Goal: Information Seeking & Learning: Learn about a topic

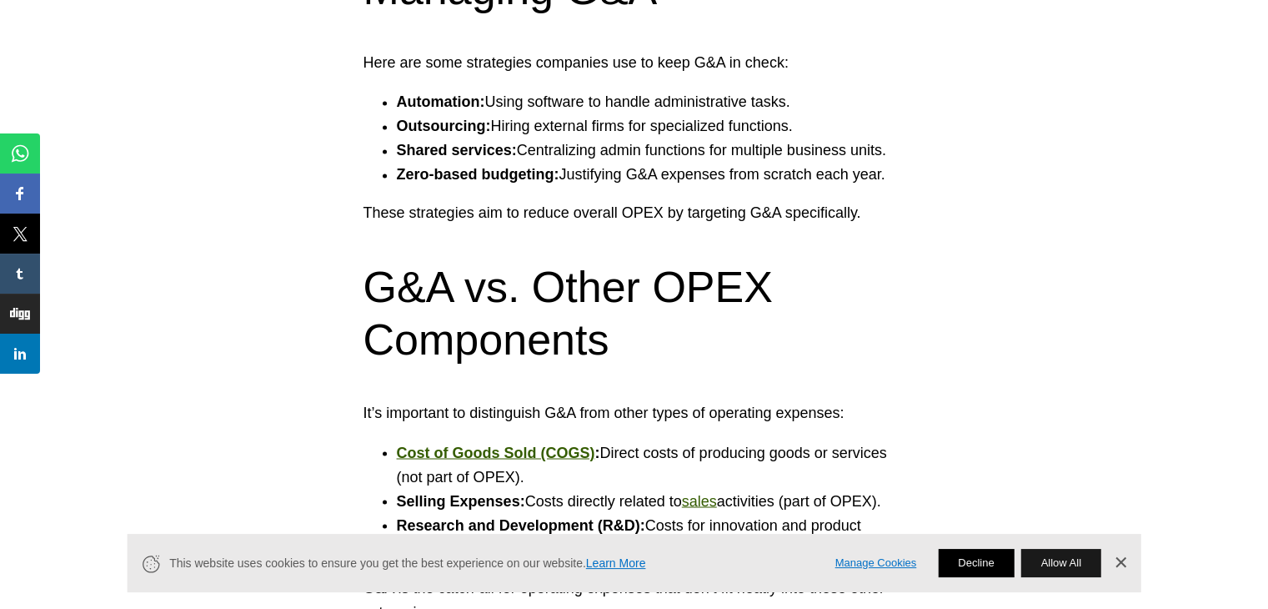
click at [972, 562] on button "Decline" at bounding box center [976, 563] width 76 height 28
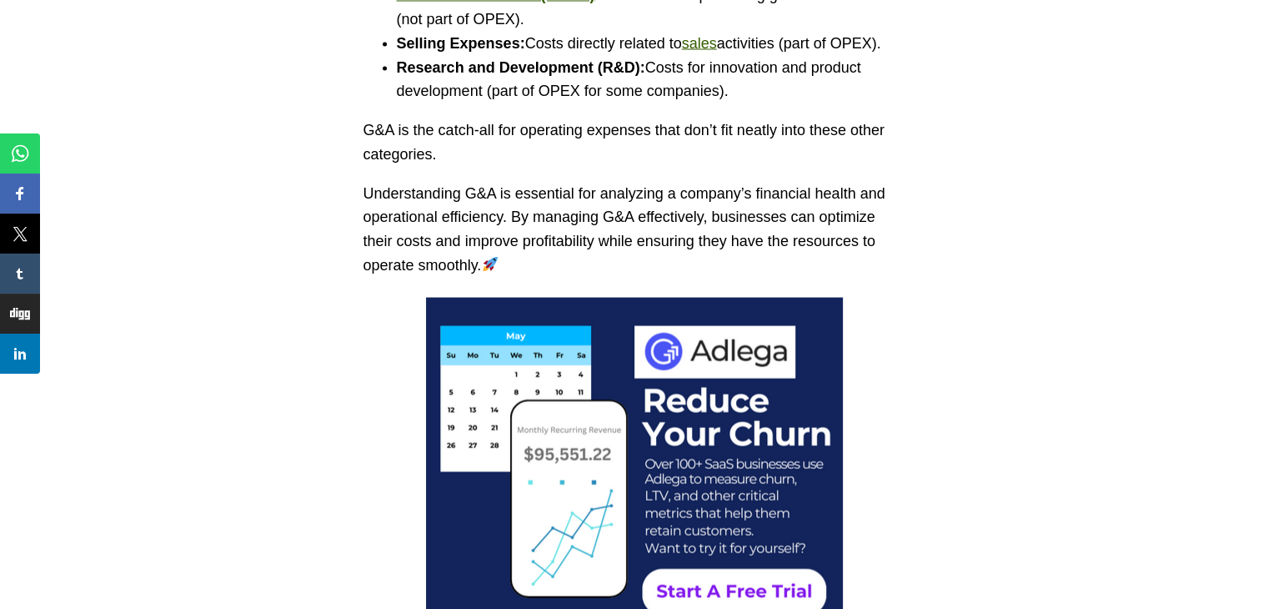
scroll to position [3345, 0]
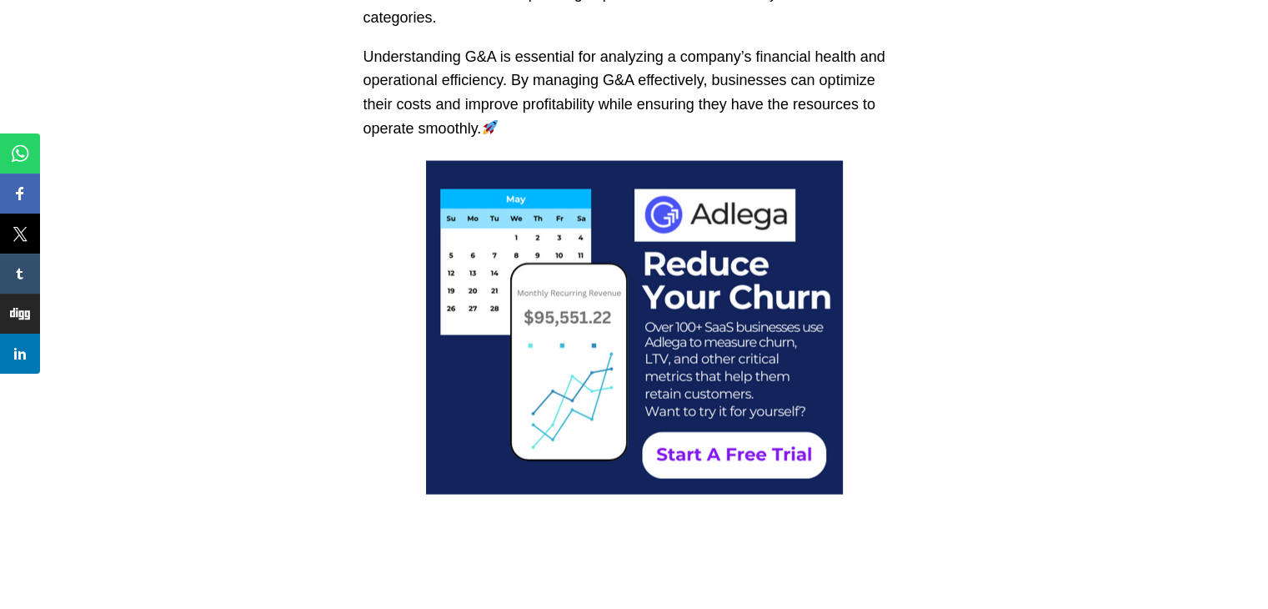
click at [609, 258] on img at bounding box center [634, 327] width 417 height 333
drag, startPoint x: 723, startPoint y: 191, endPoint x: 922, endPoint y: 130, distance: 208.3
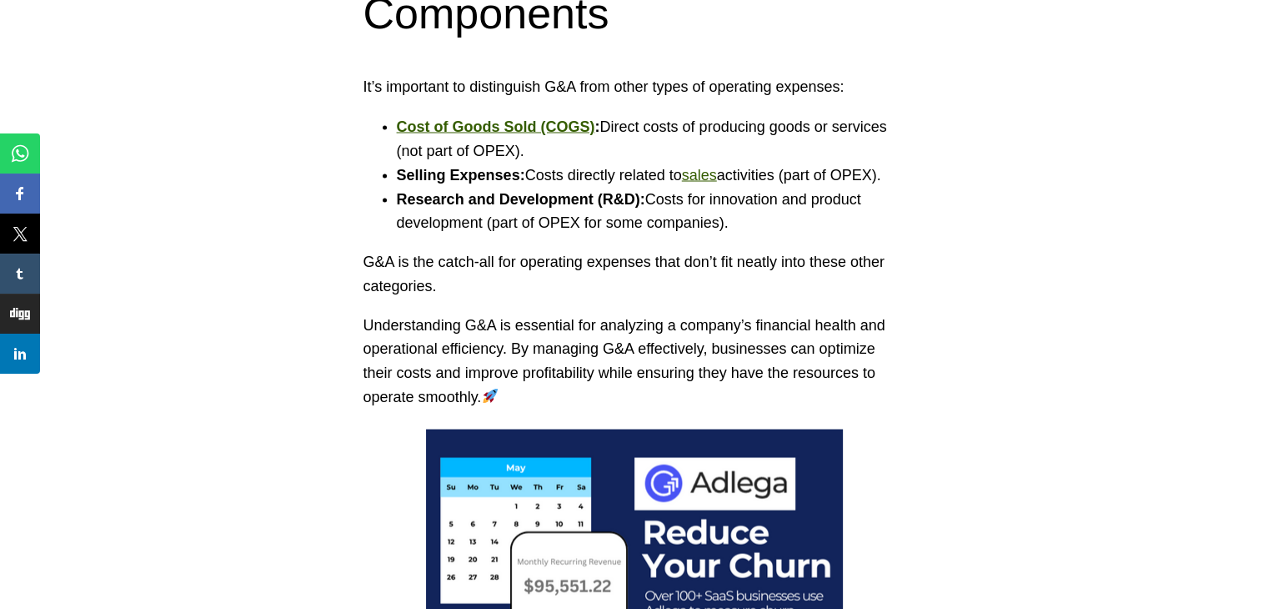
scroll to position [3178, 0]
